Goal: Find specific fact: Find specific fact

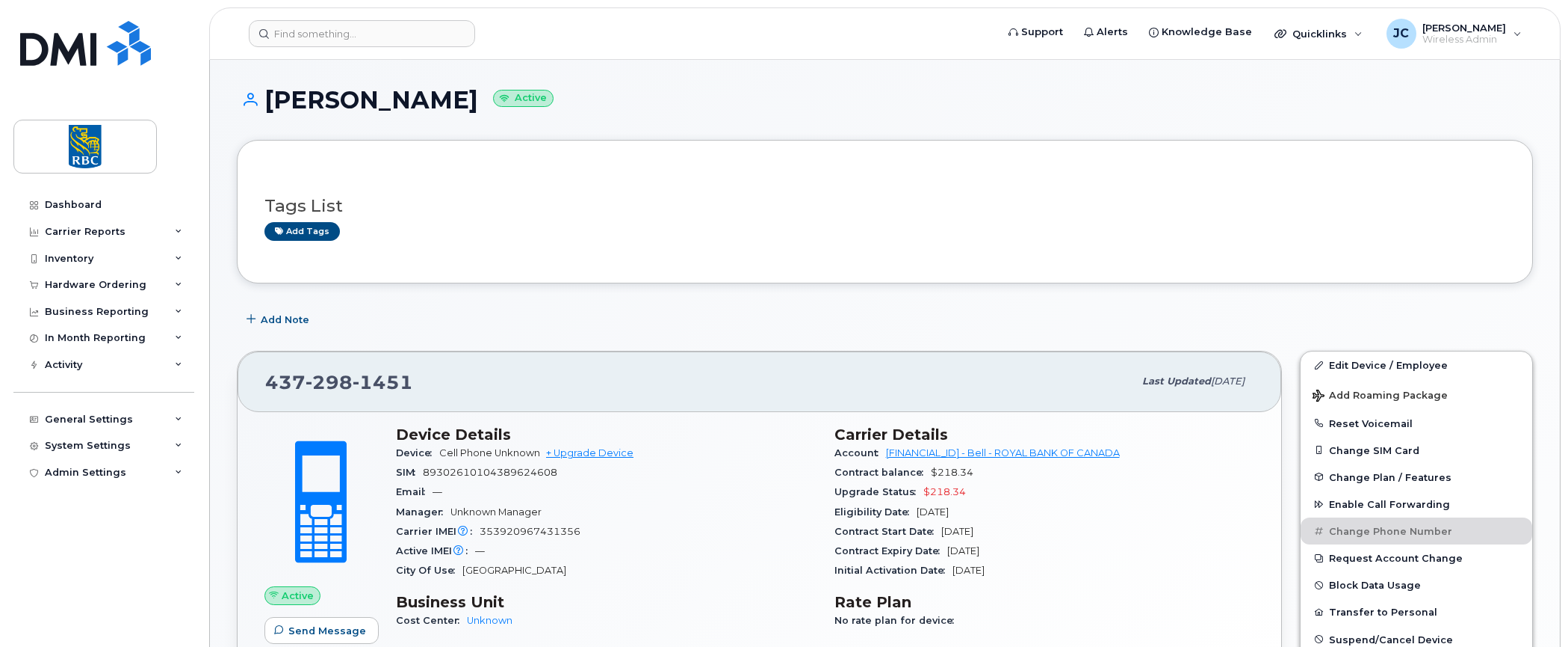
scroll to position [75, 0]
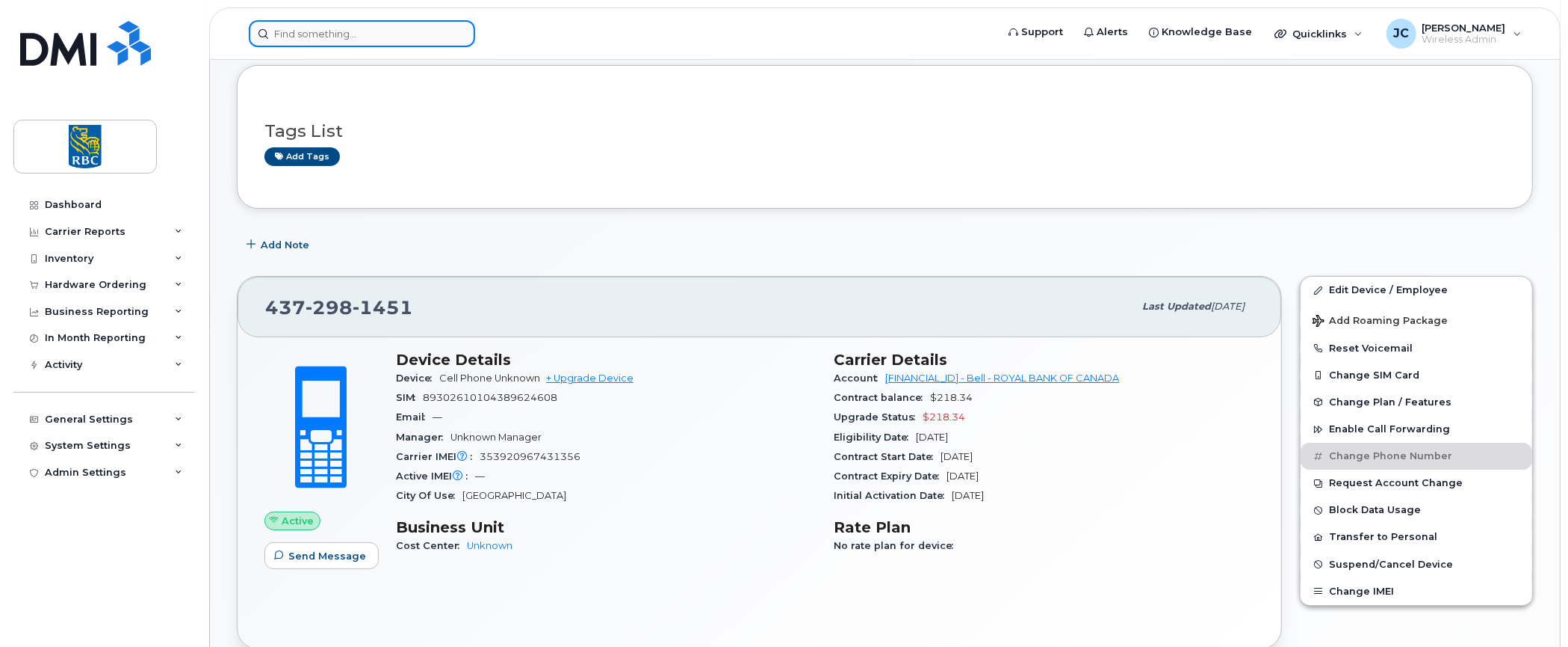
click at [378, 29] on input at bounding box center [361, 33] width 226 height 27
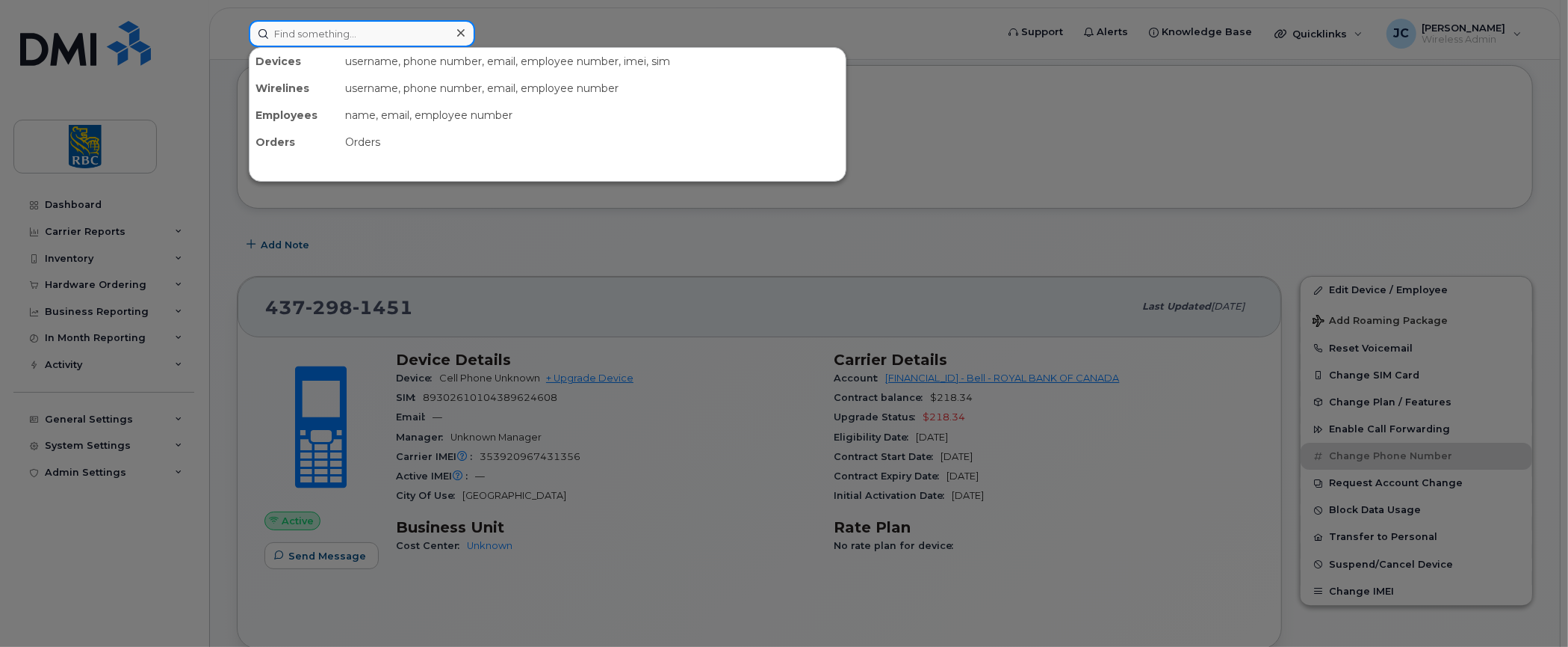
paste input "4373299429"
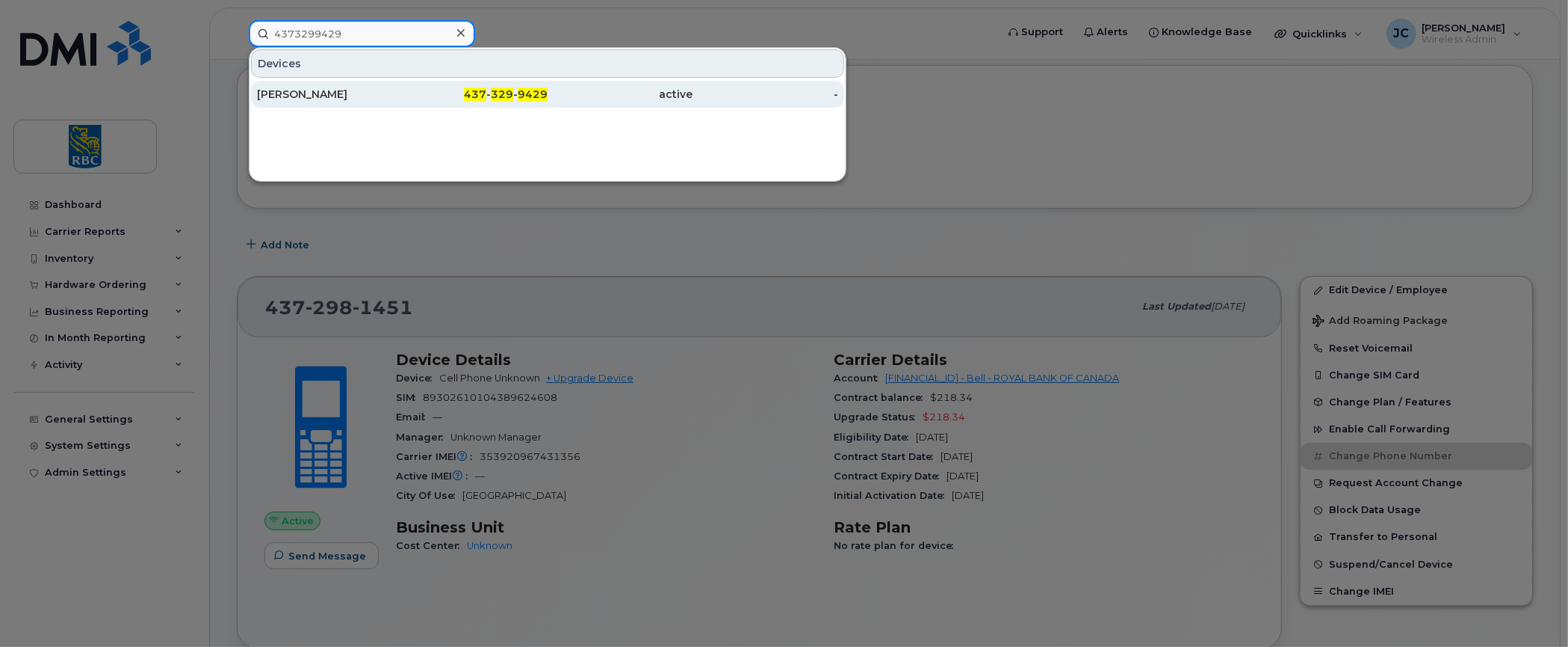
type input "4373299429"
click at [287, 87] on div "[PERSON_NAME]" at bounding box center [330, 94] width 146 height 15
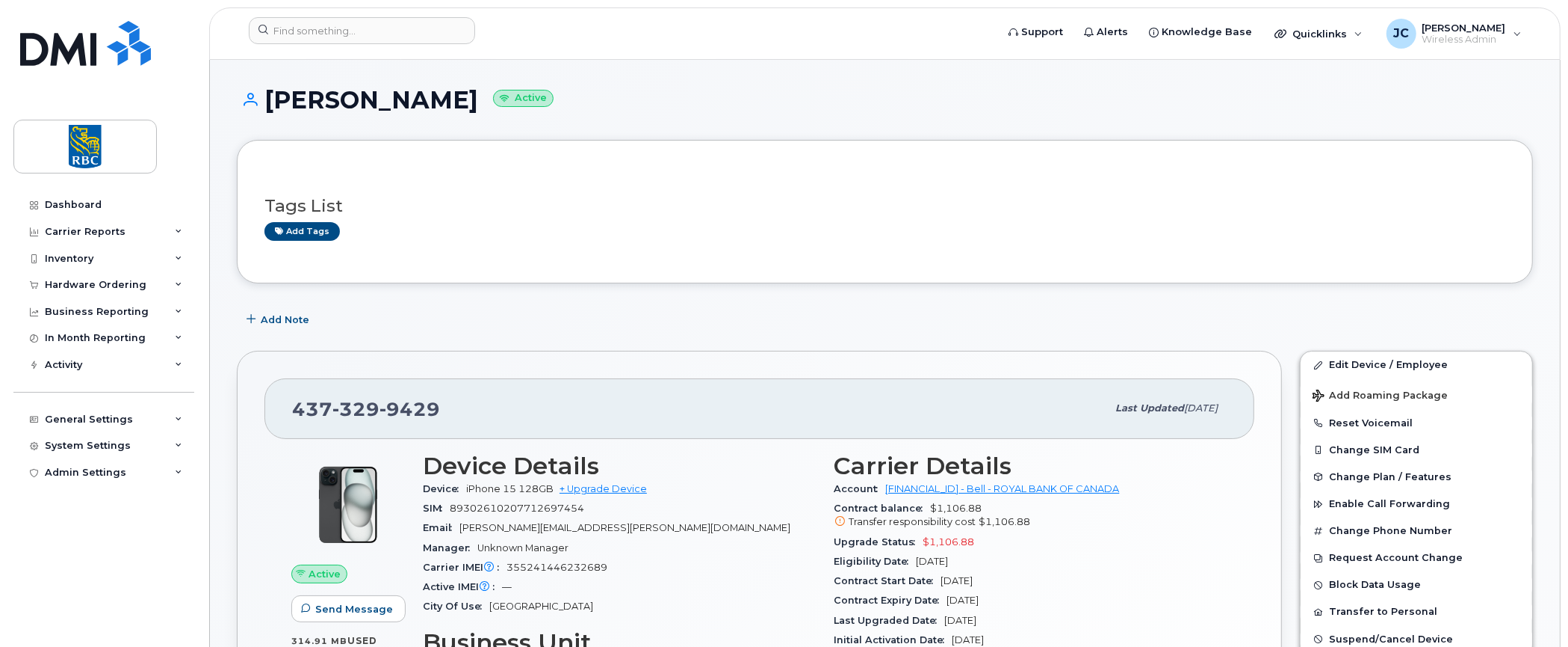
click at [260, 119] on div "Lila Rasouli Active" at bounding box center [885, 113] width 1296 height 53
drag, startPoint x: 408, startPoint y: 104, endPoint x: 267, endPoint y: 103, distance: 141.0
click at [267, 103] on h1 "Lila Rasouli Active" at bounding box center [885, 100] width 1296 height 26
copy h1 "Lila Rasouli"
click at [378, 34] on input at bounding box center [361, 30] width 226 height 27
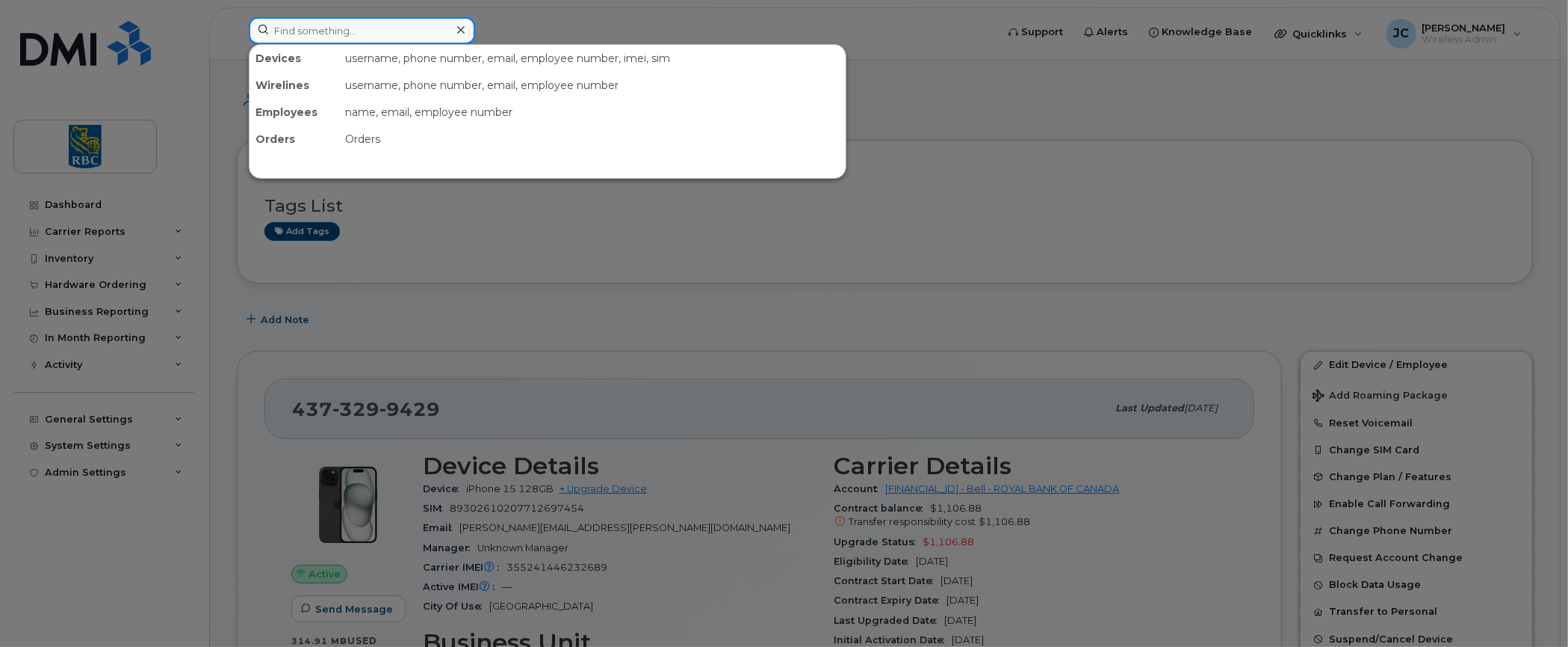
paste input "6046792506"
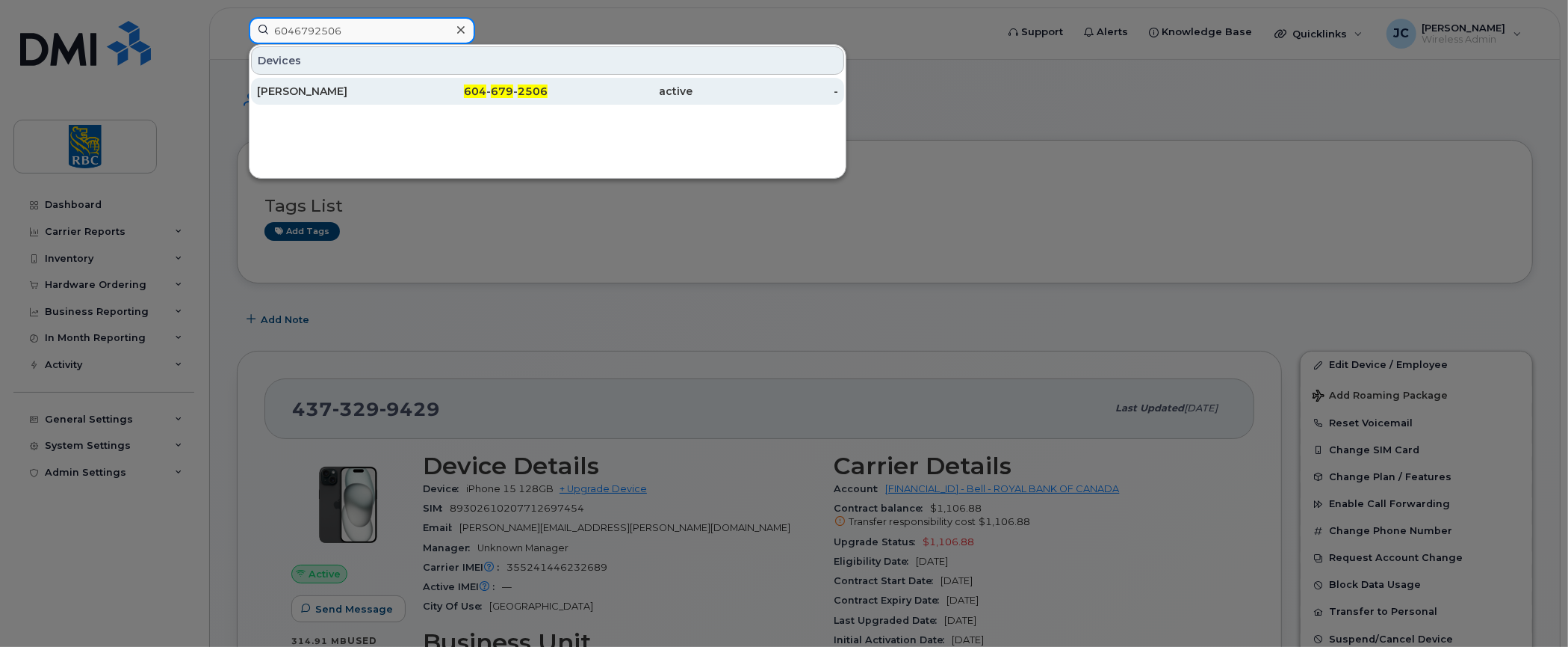
type input "6046792506"
click at [284, 87] on div "[PERSON_NAME]" at bounding box center [330, 90] width 146 height 15
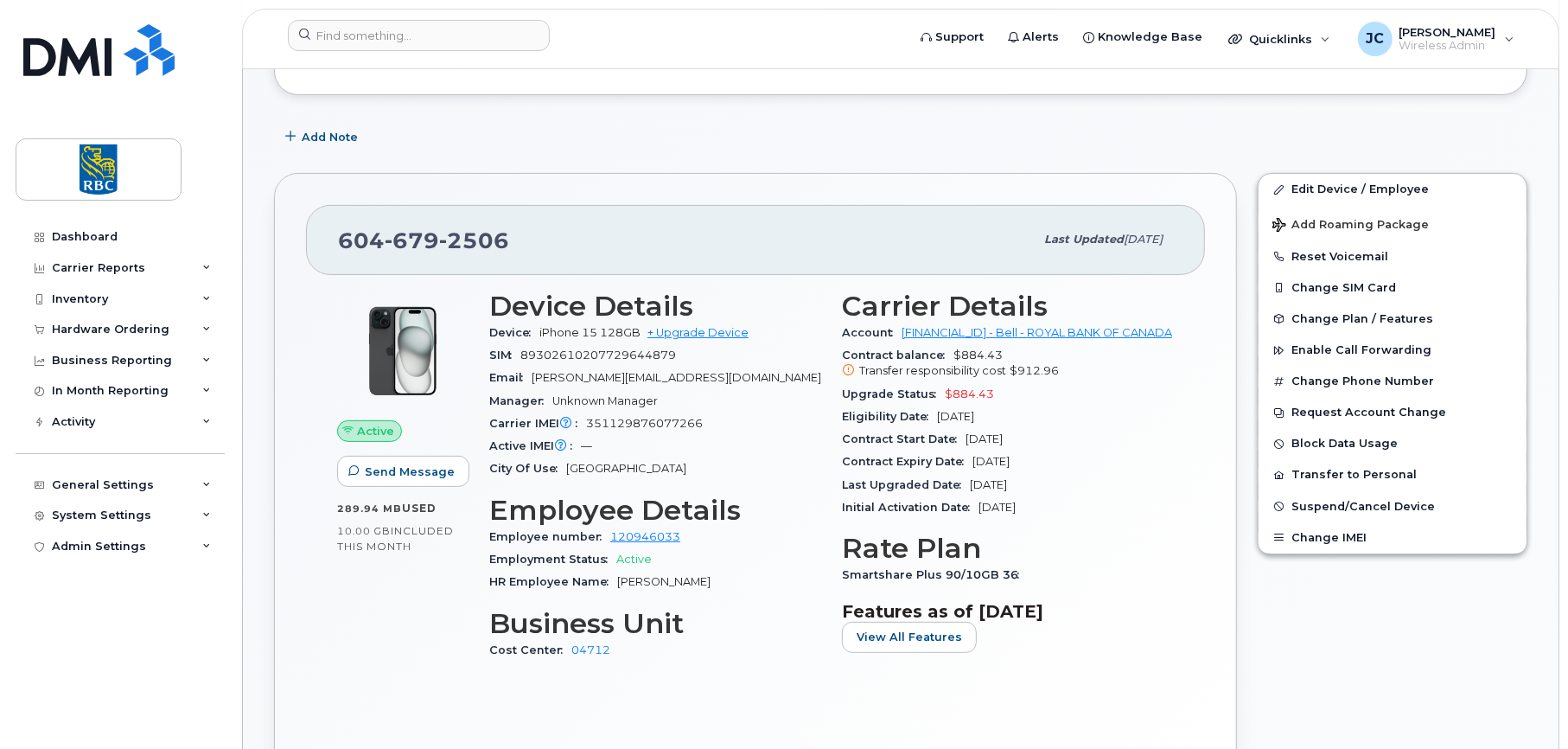
scroll to position [259, 0]
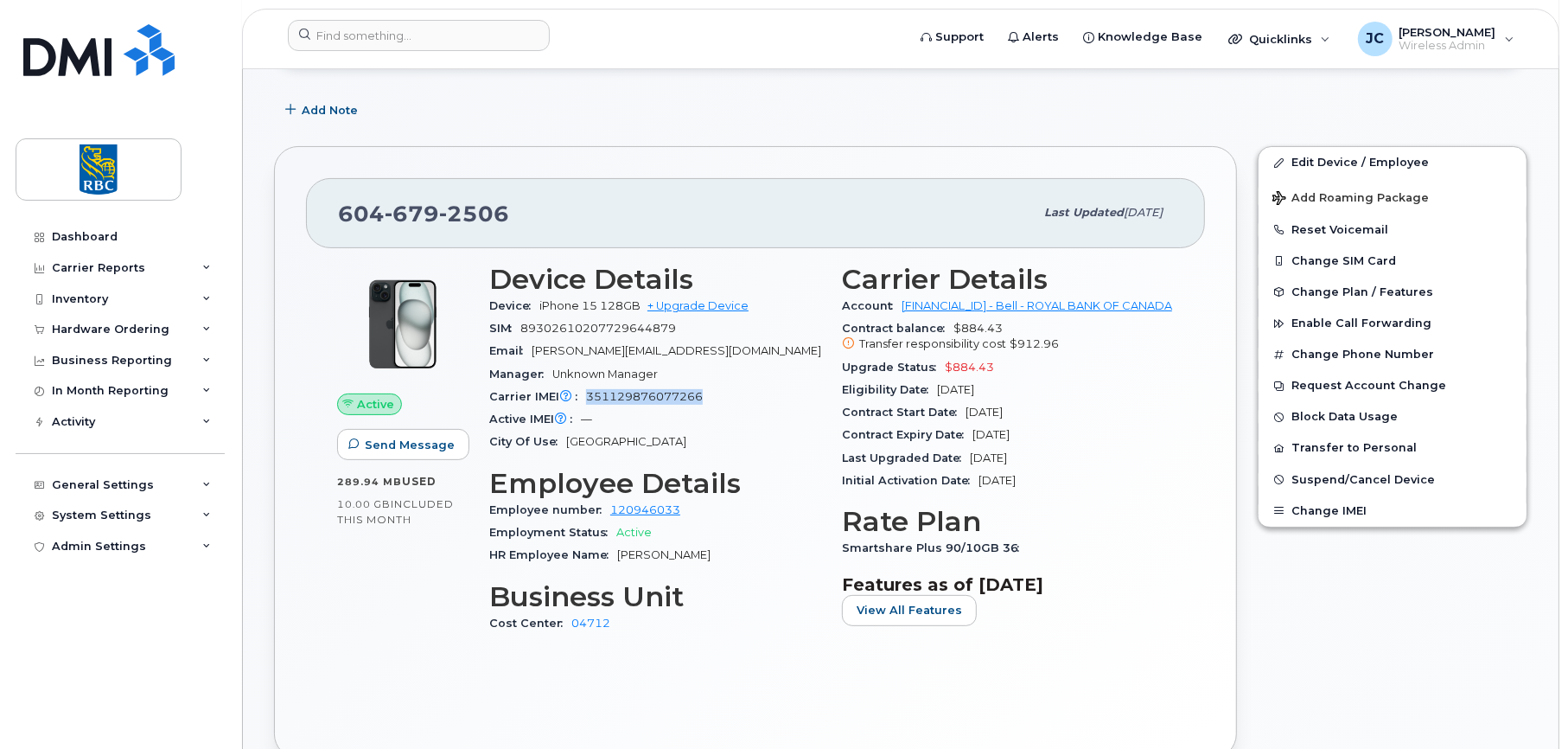
drag, startPoint x: 700, startPoint y: 391, endPoint x: 587, endPoint y: 389, distance: 113.0
click at [587, 390] on span "351129876077266" at bounding box center [645, 396] width 117 height 13
copy span "351129876077266"
drag, startPoint x: 1013, startPoint y: 546, endPoint x: 843, endPoint y: 553, distance: 170.1
click at [843, 553] on div "Smartshare Plus 90/10GB 36" at bounding box center [1007, 548] width 332 height 22
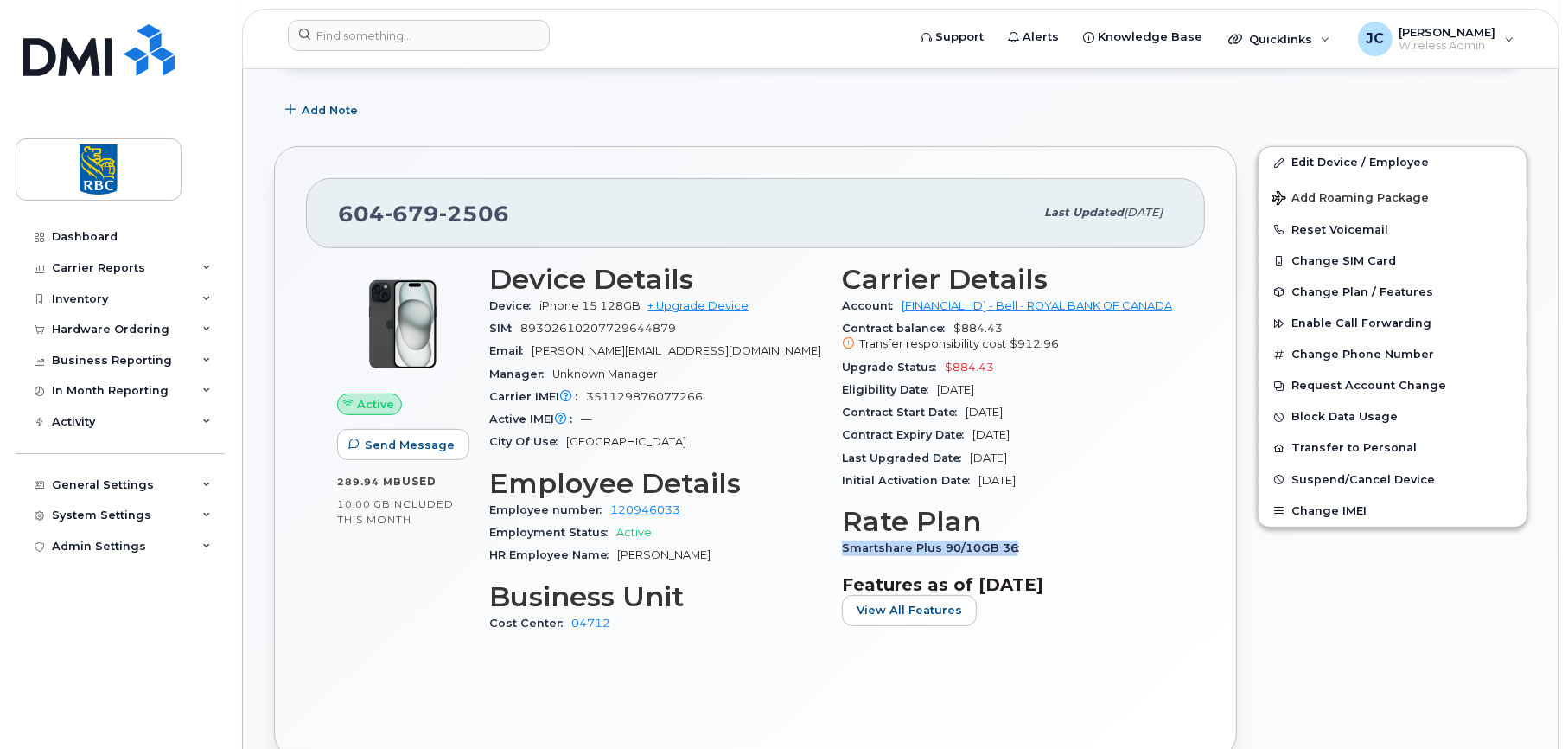
copy span "Smartshare Plus 90/10GB 36"
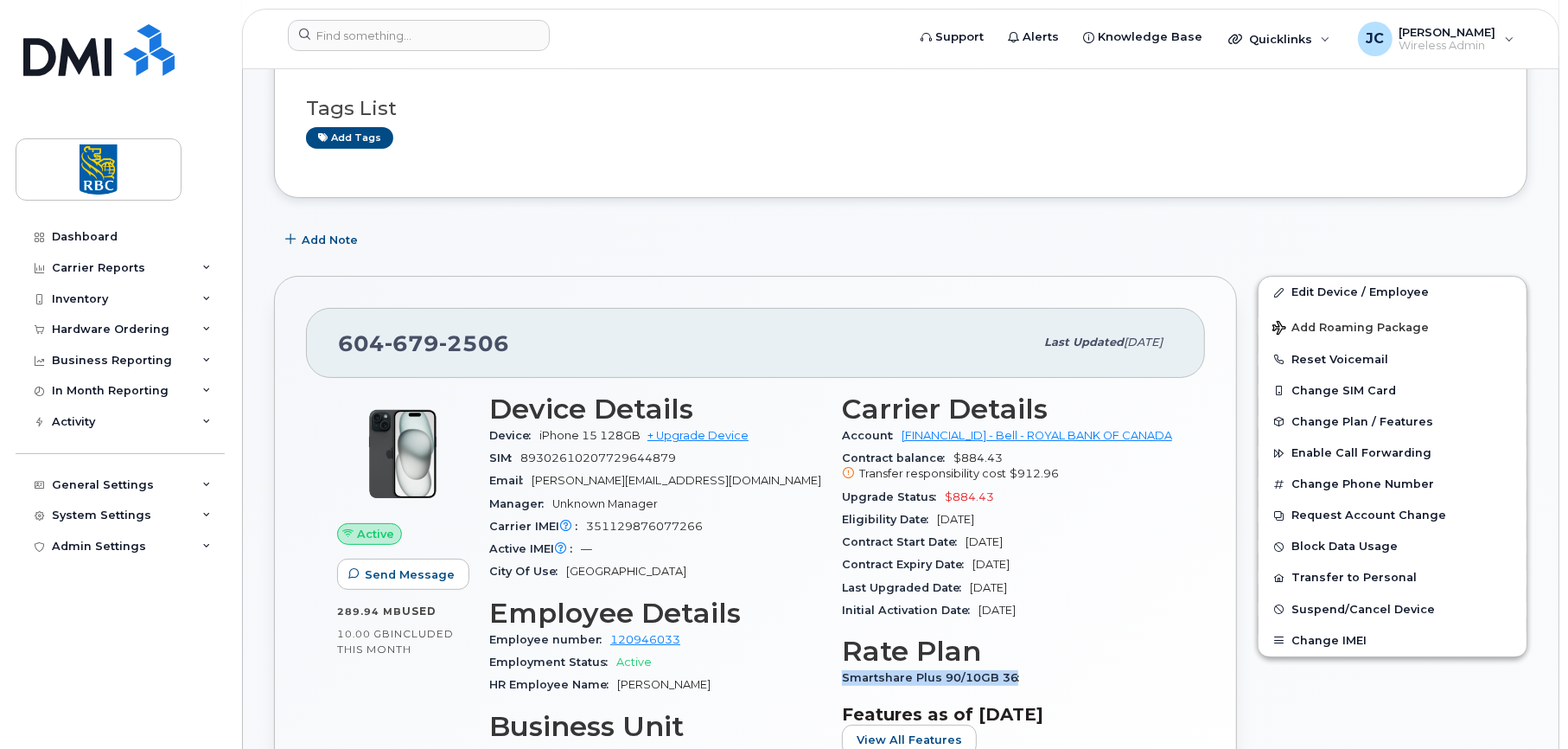
scroll to position [0, 0]
